Goal: Check status: Check status

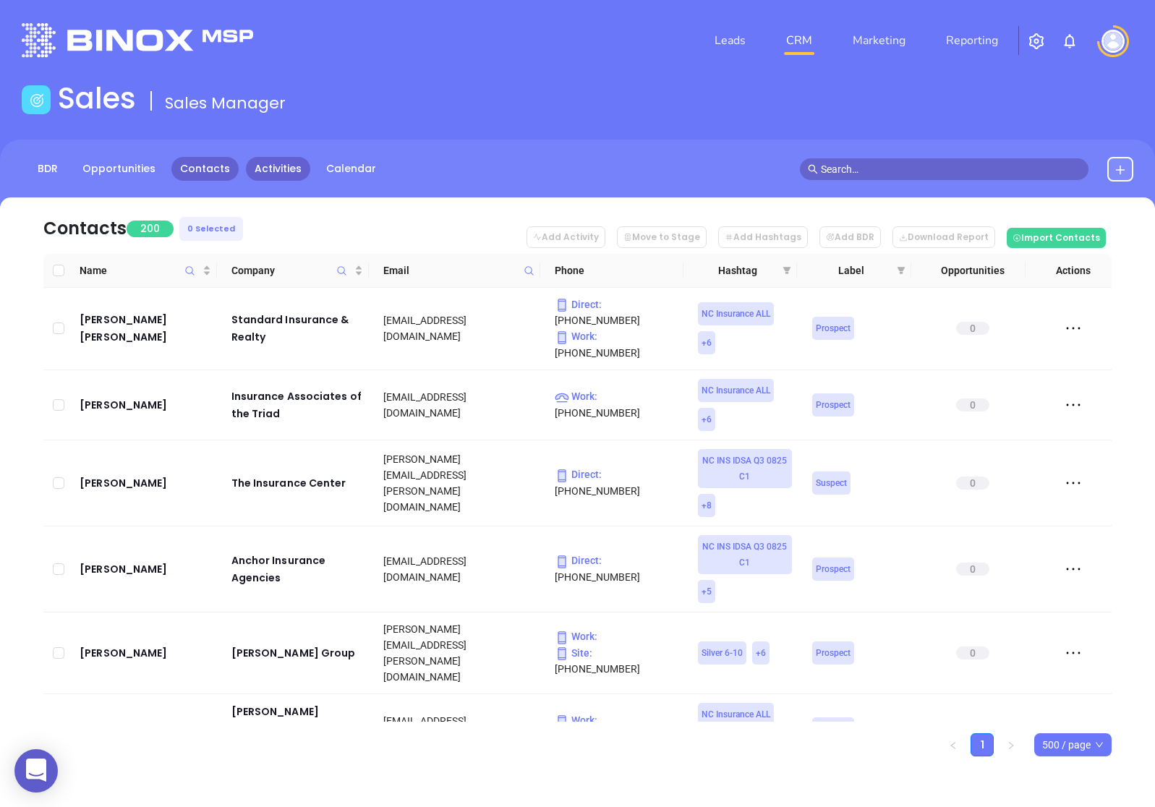
click at [263, 176] on link "Activities" at bounding box center [278, 169] width 64 height 24
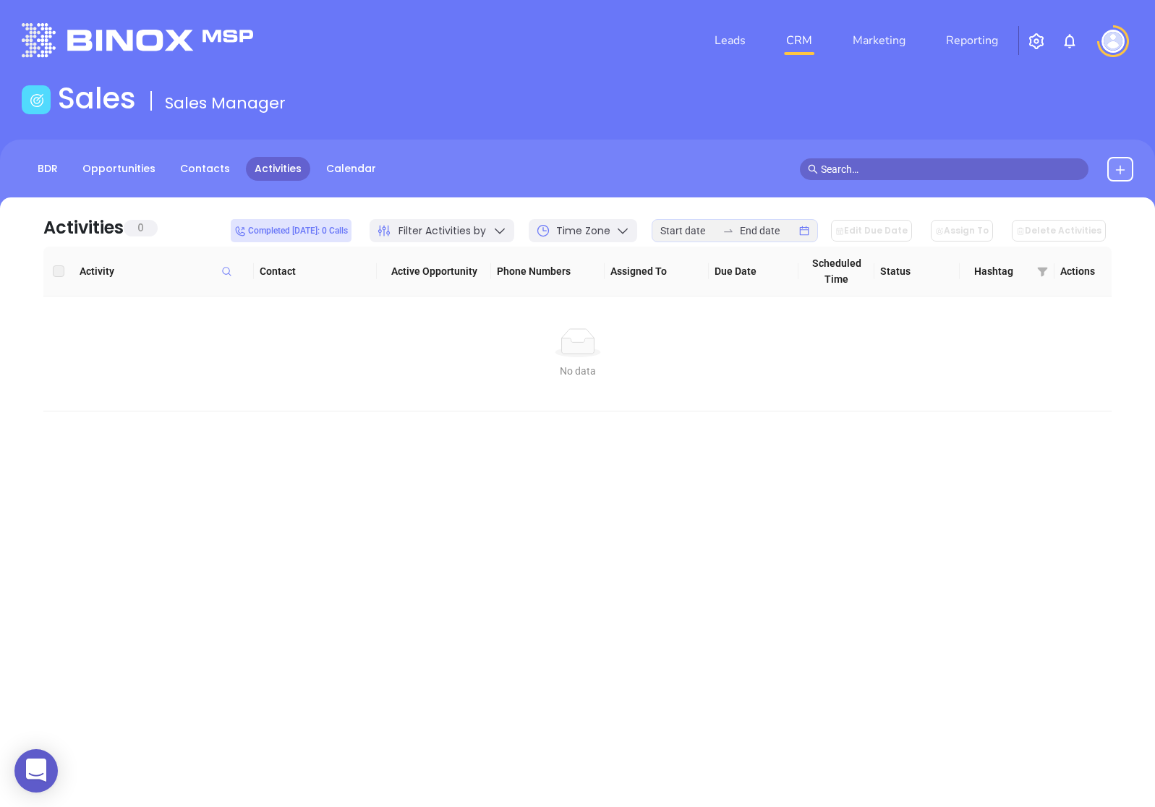
click at [507, 231] on icon at bounding box center [500, 231] width 14 height 14
click at [507, 237] on icon at bounding box center [500, 231] width 14 height 14
click at [791, 219] on div at bounding box center [735, 230] width 166 height 23
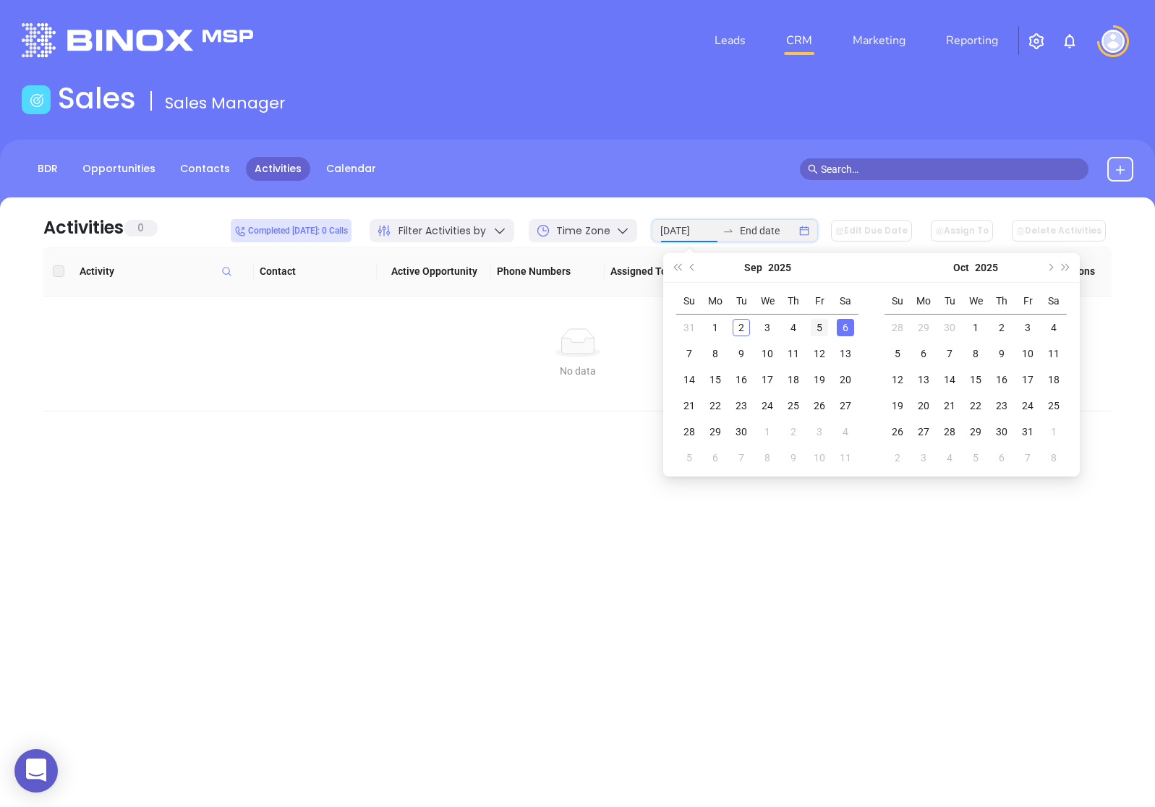
type input "[DATE]"
click at [690, 268] on span "Previous month (PageUp)" at bounding box center [693, 267] width 7 height 7
type input "[DATE]"
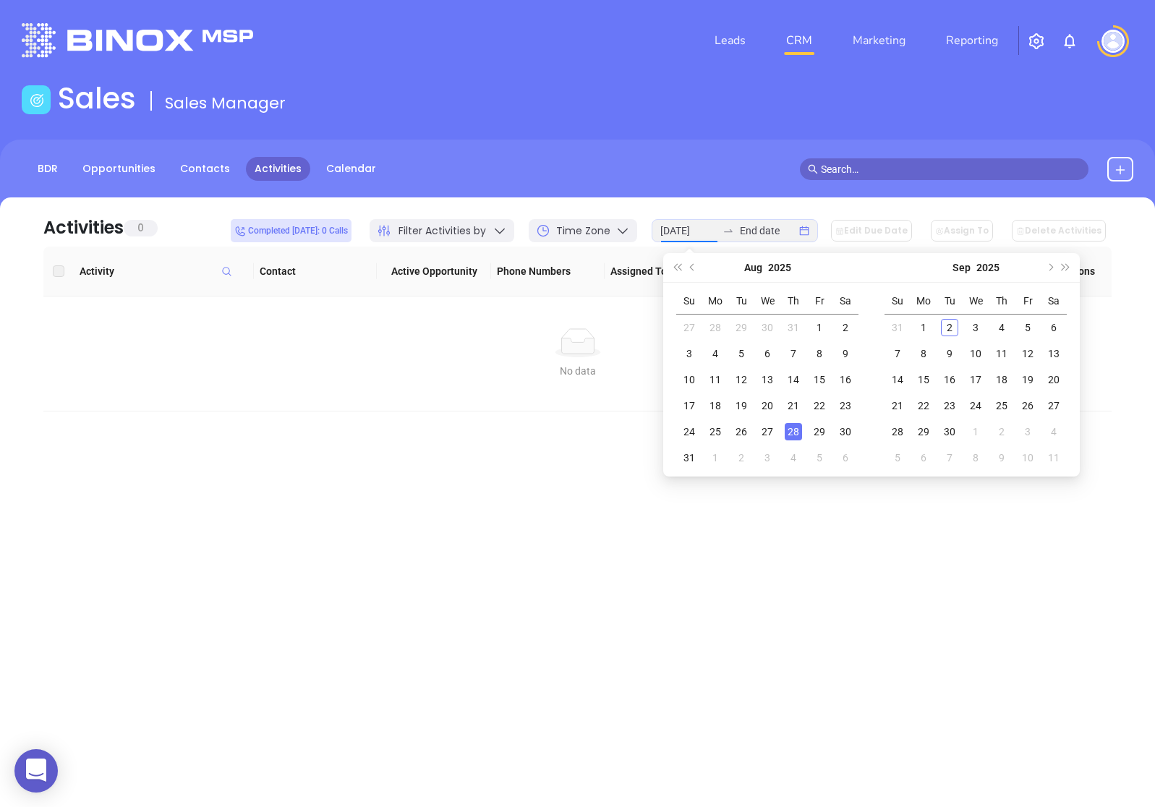
click at [791, 428] on div "28" at bounding box center [793, 431] width 17 height 17
type input "[DATE]"
click at [956, 326] on div "2" at bounding box center [949, 327] width 17 height 17
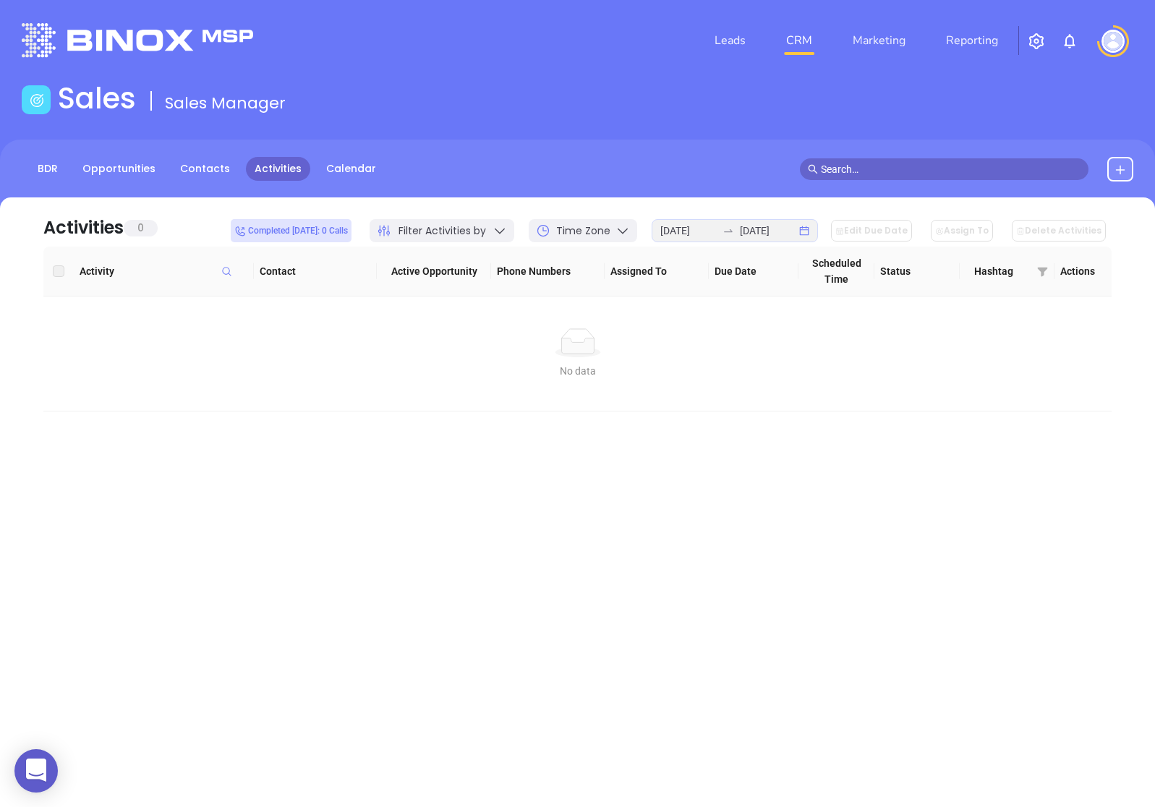
click at [507, 229] on icon at bounding box center [500, 231] width 14 height 14
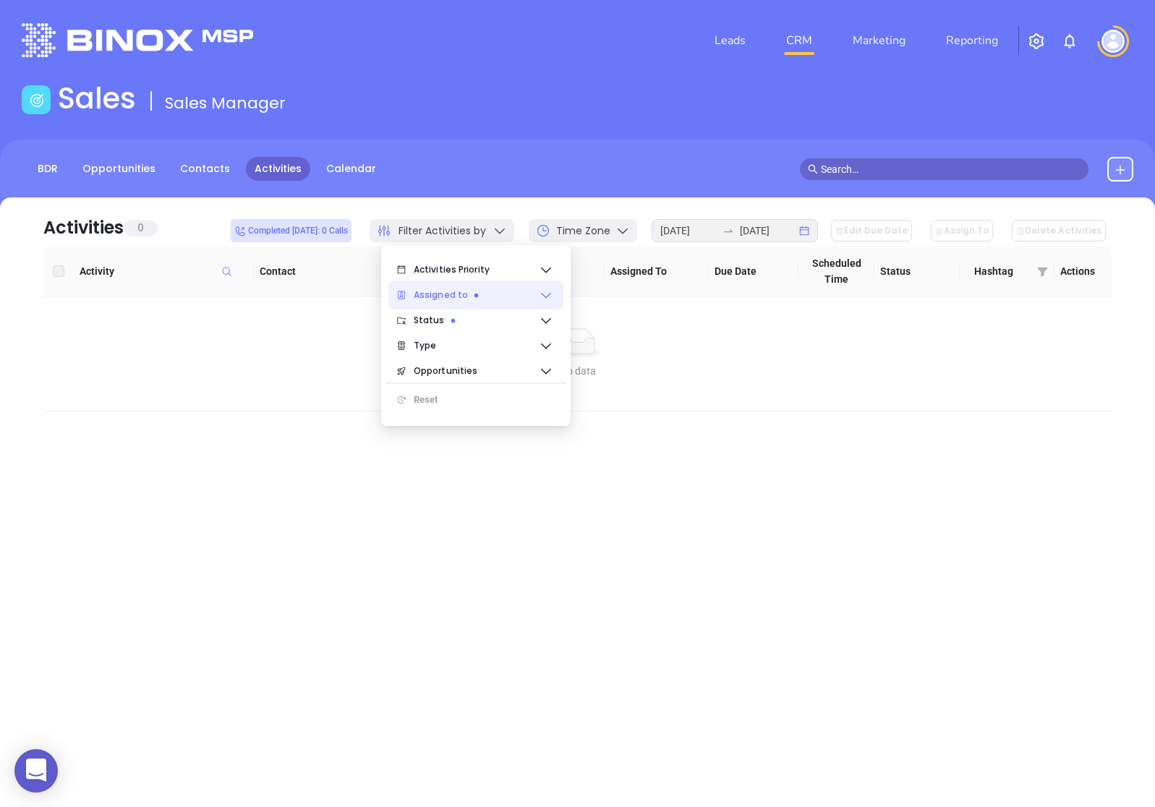
click at [509, 284] on span "Assigned to" at bounding box center [476, 295] width 125 height 29
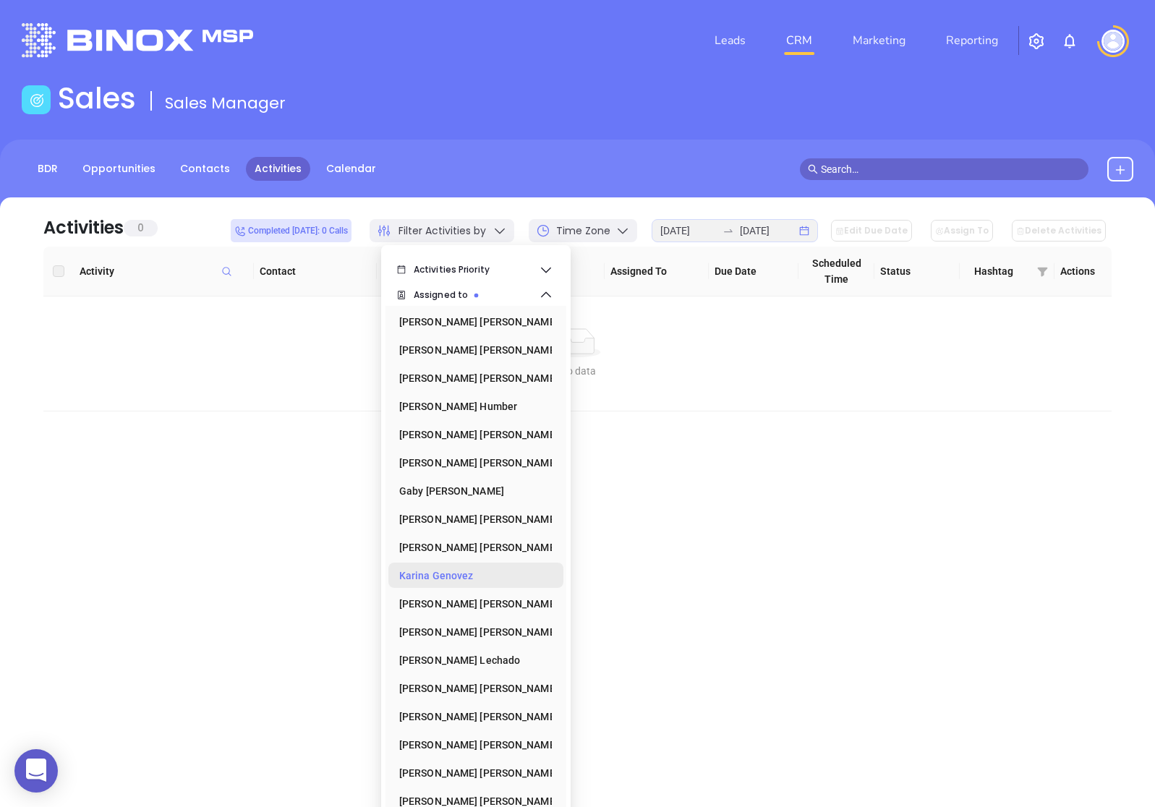
click at [430, 570] on div "[PERSON_NAME]" at bounding box center [471, 575] width 145 height 29
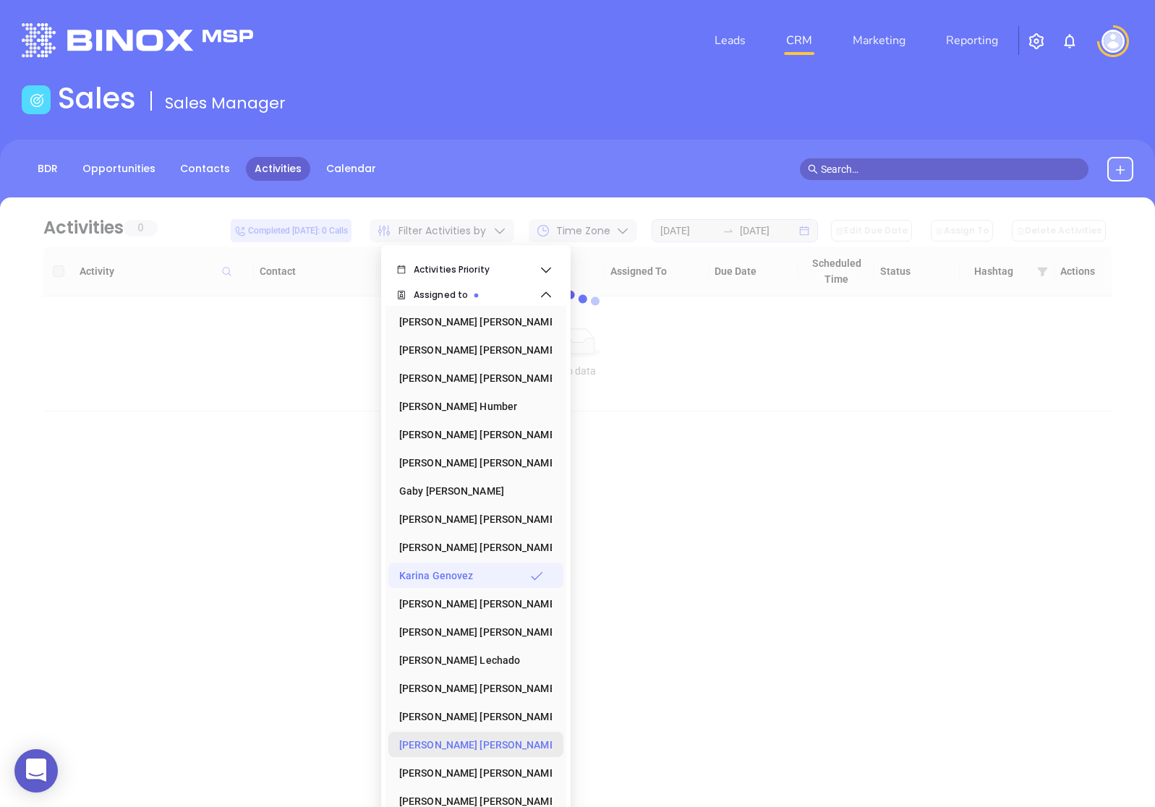
click at [444, 746] on div "[PERSON_NAME]" at bounding box center [471, 745] width 145 height 29
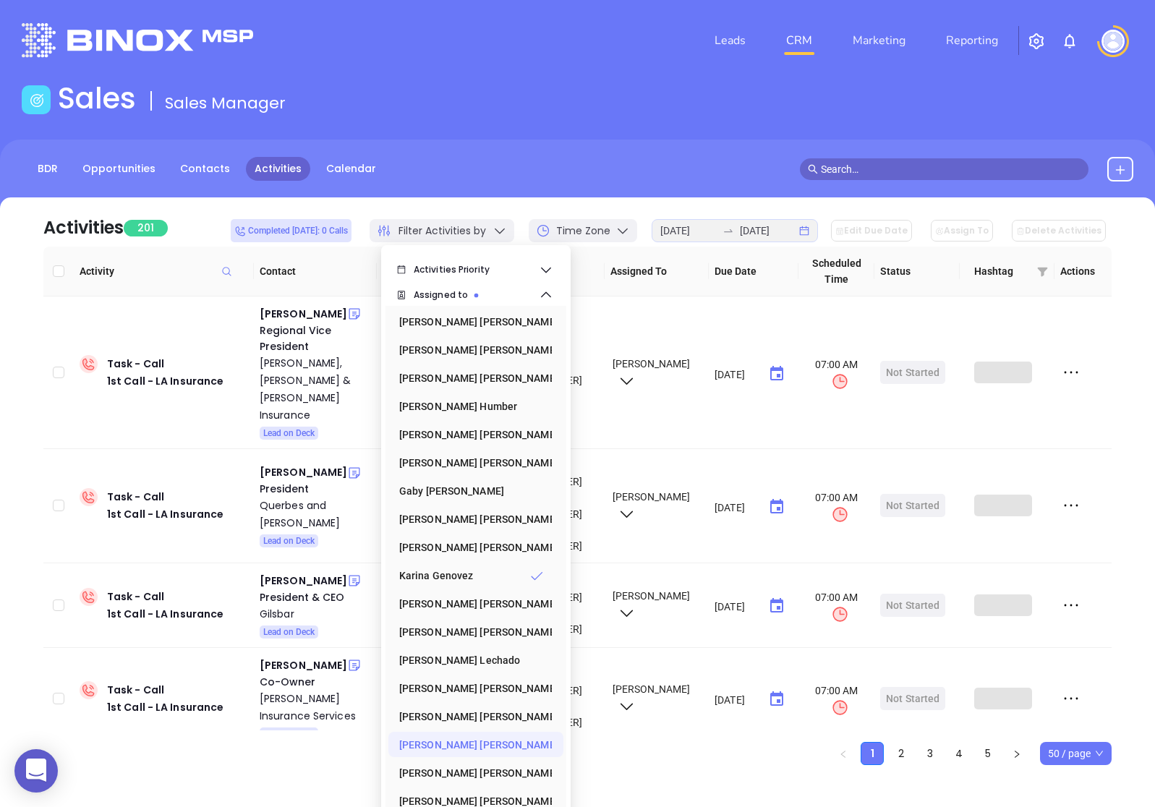
click at [507, 229] on icon at bounding box center [500, 231] width 14 height 14
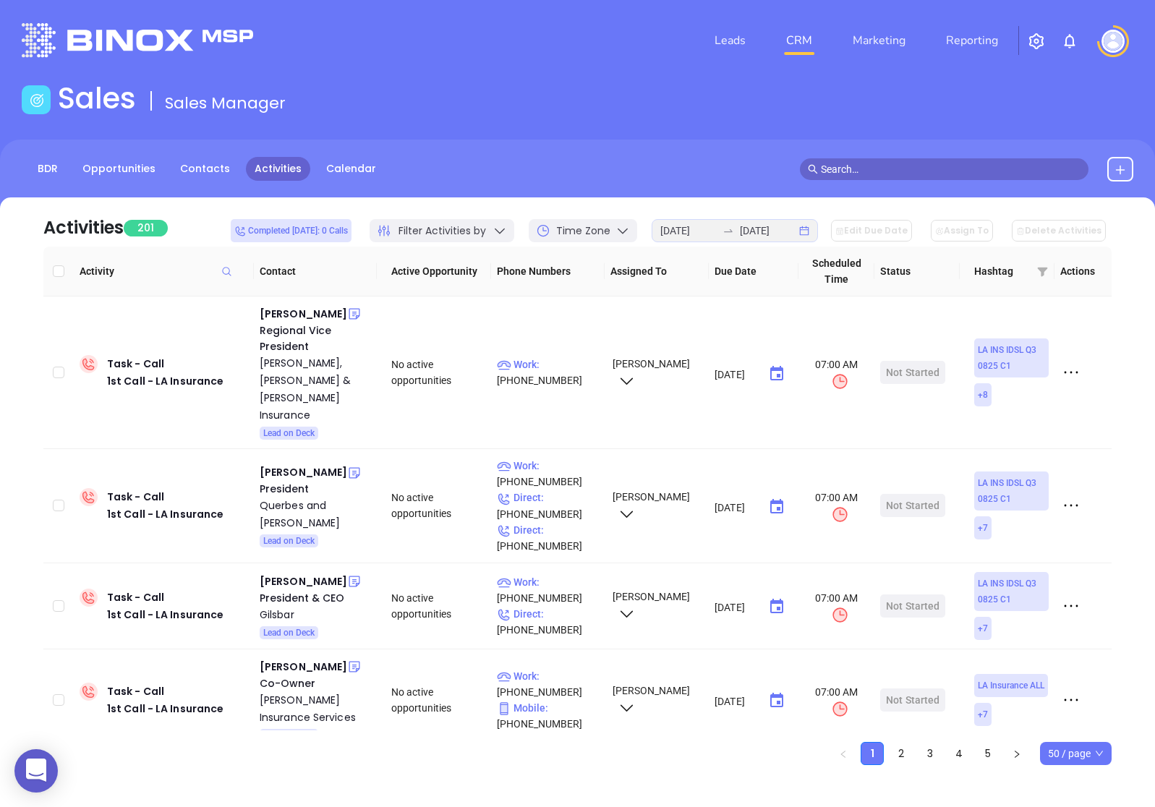
click at [1066, 750] on span "50 / page" at bounding box center [1076, 754] width 56 height 22
click at [1056, 717] on div "500 / page" at bounding box center [1075, 725] width 50 height 16
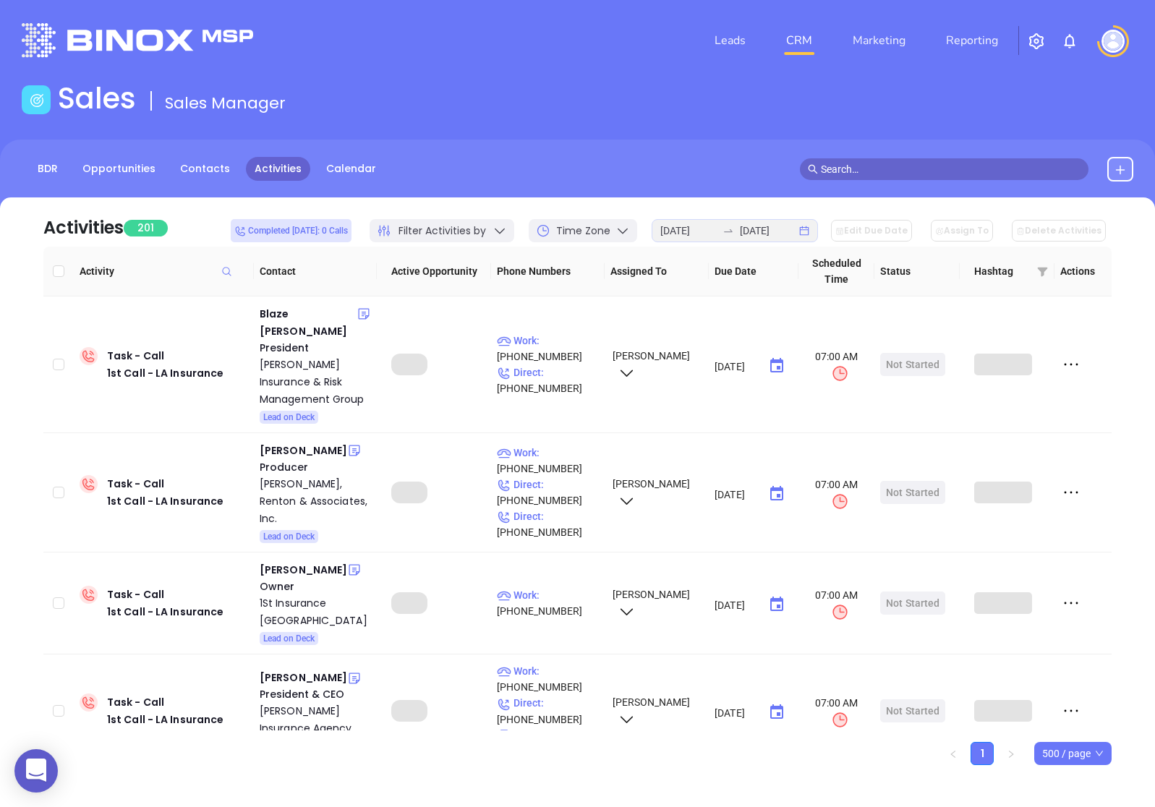
click at [632, 144] on div "BDR Opportunities Contacts Activities Calendar" at bounding box center [577, 176] width 1155 height 72
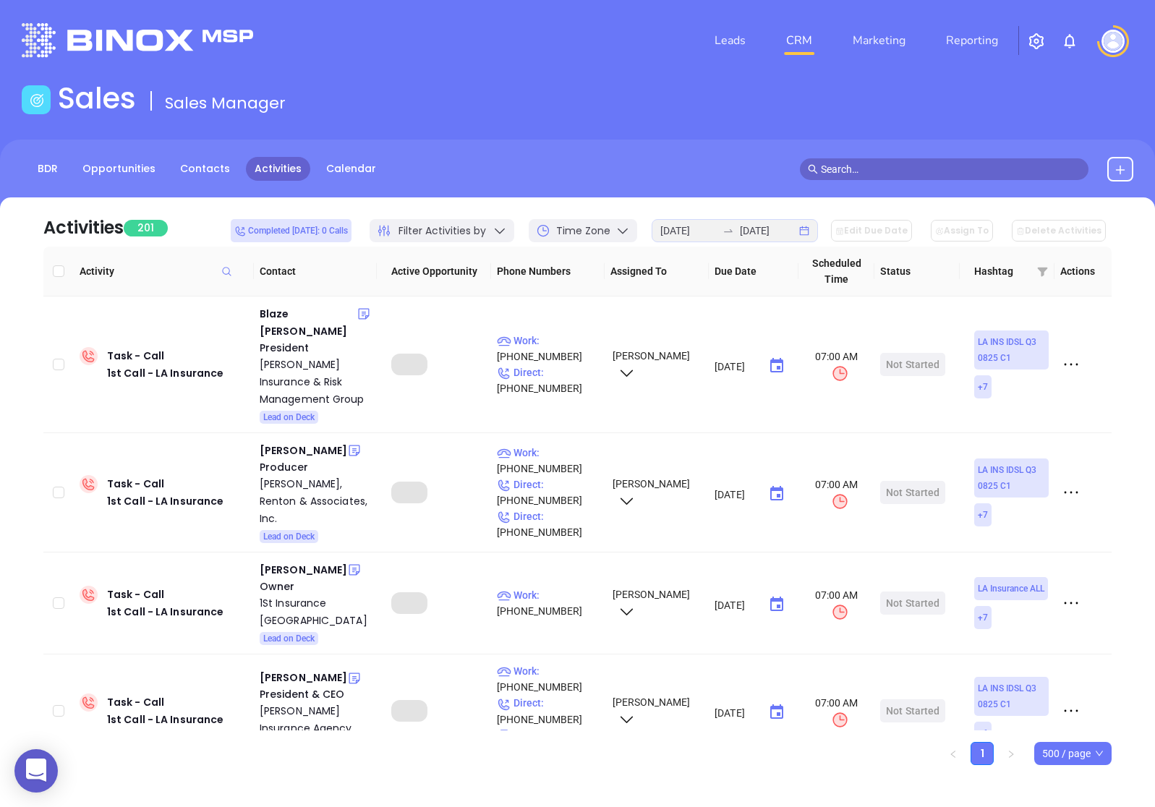
click at [623, 177] on div "BDR Opportunities Contacts Activities Calendar" at bounding box center [577, 169] width 1155 height 25
click at [470, 109] on div "Sales Sales Manager" at bounding box center [577, 101] width 1129 height 41
